Goal: Find specific page/section: Find specific page/section

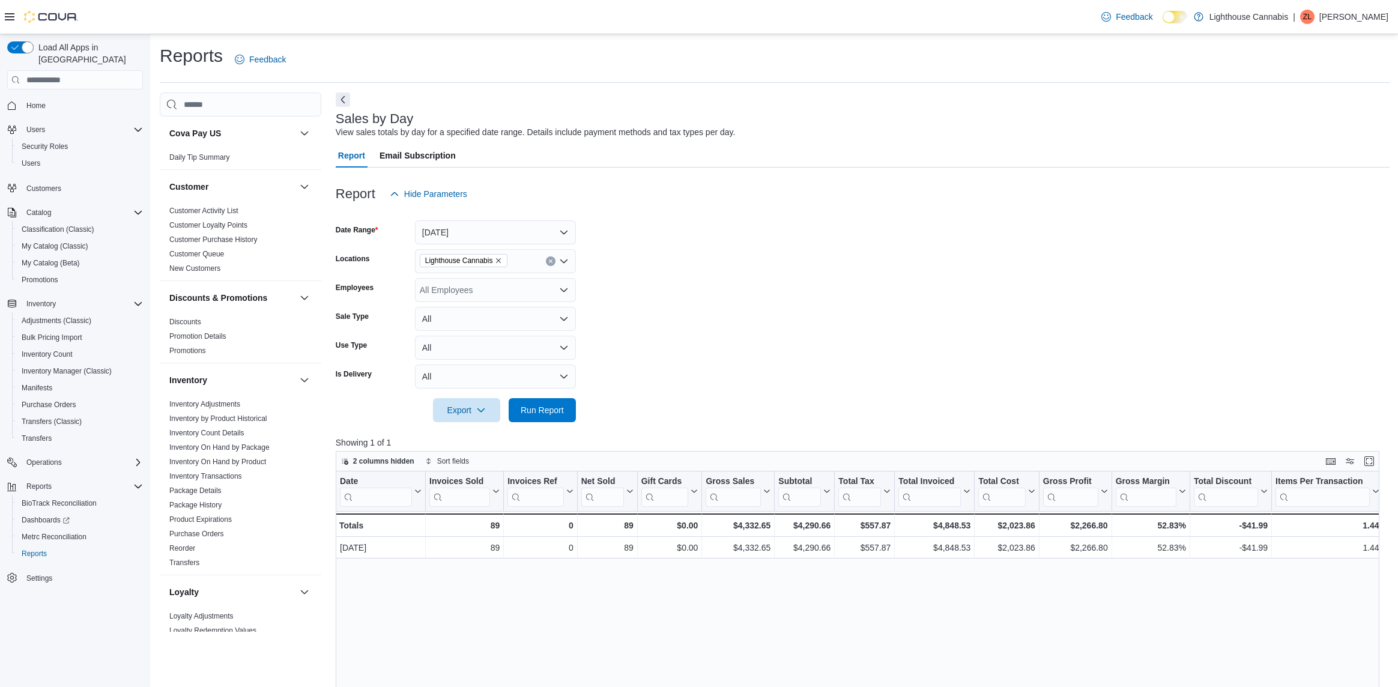
scroll to position [125, 0]
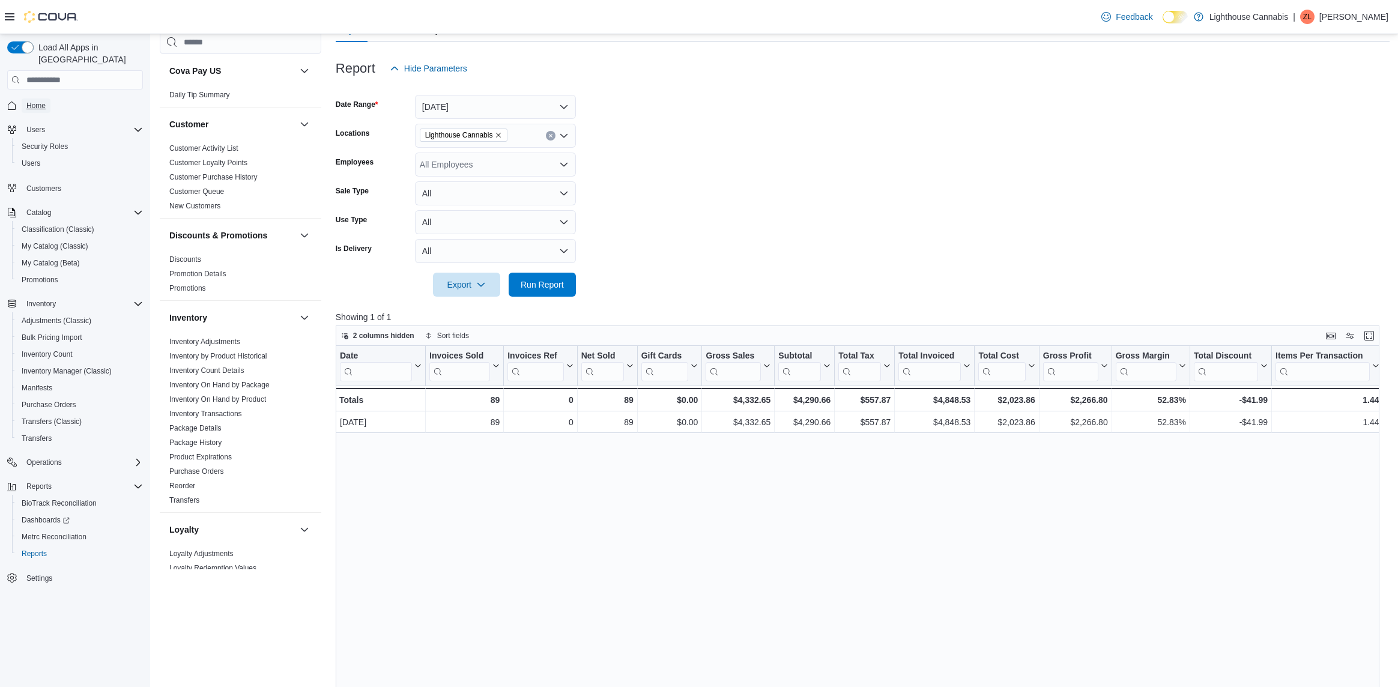
click at [34, 101] on span "Home" at bounding box center [35, 106] width 19 height 10
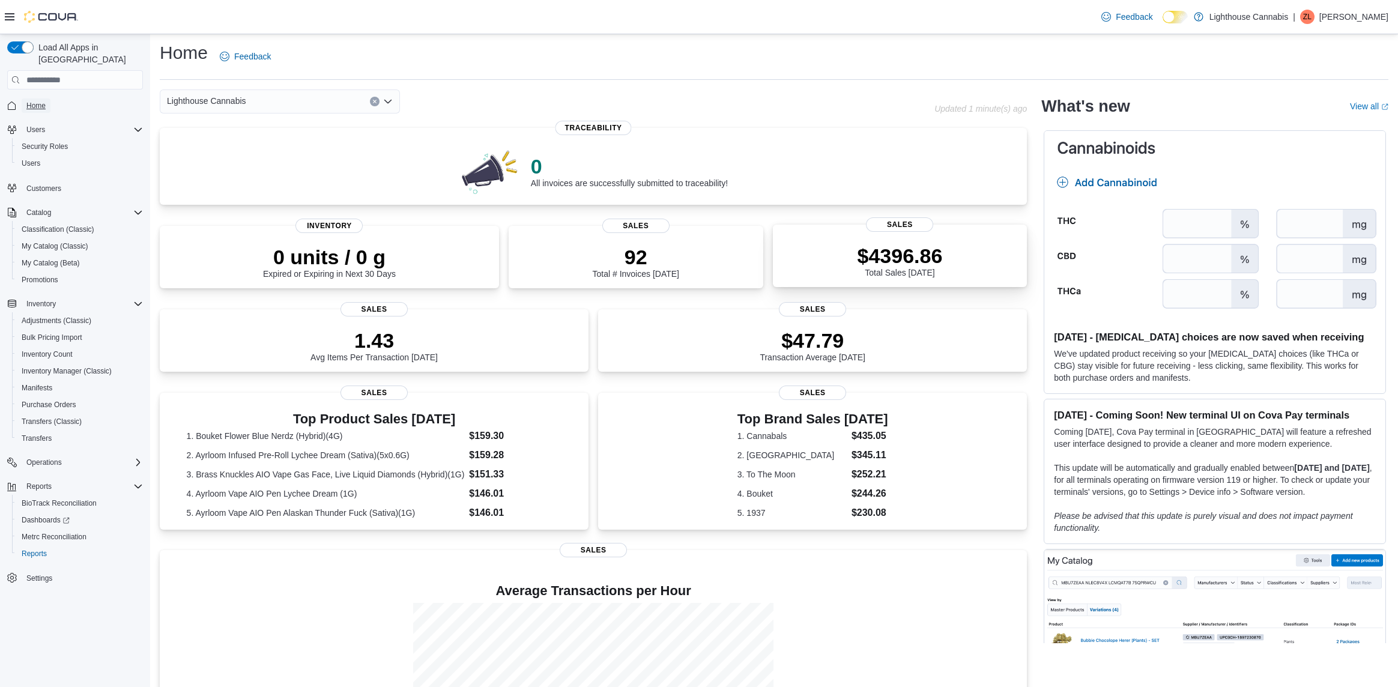
scroll to position [6, 0]
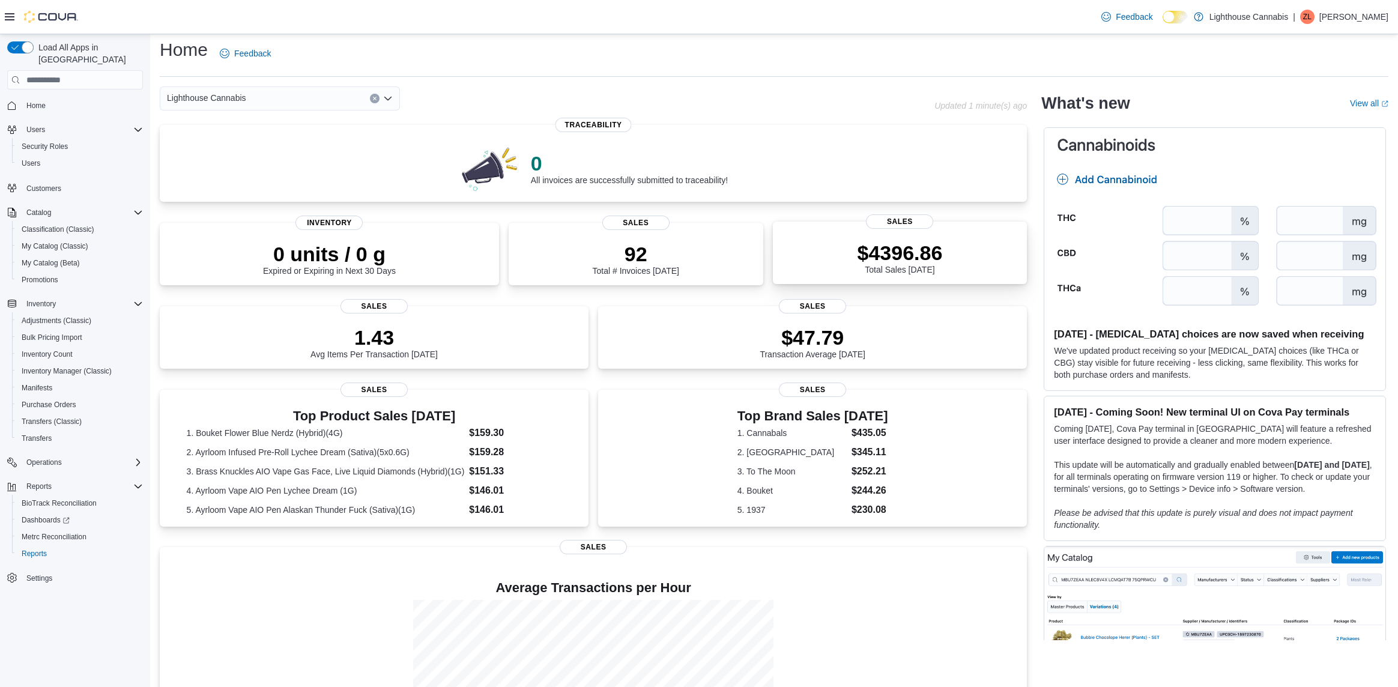
click at [926, 241] on p "$4396.86" at bounding box center [899, 253] width 85 height 24
